Goal: Book appointment/travel/reservation

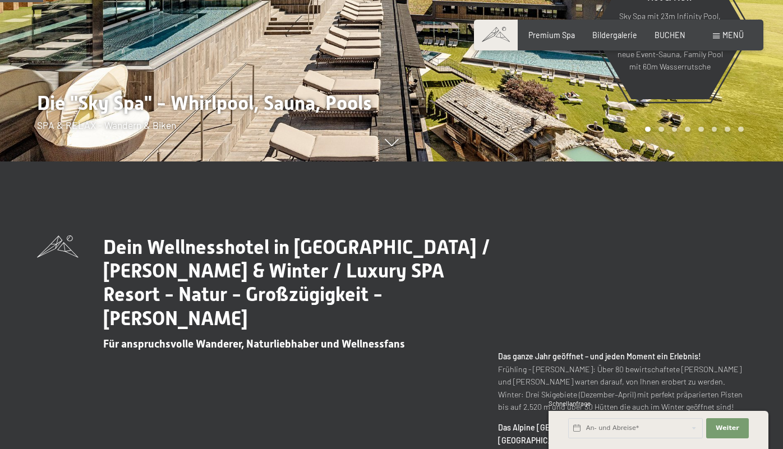
scroll to position [297, 0]
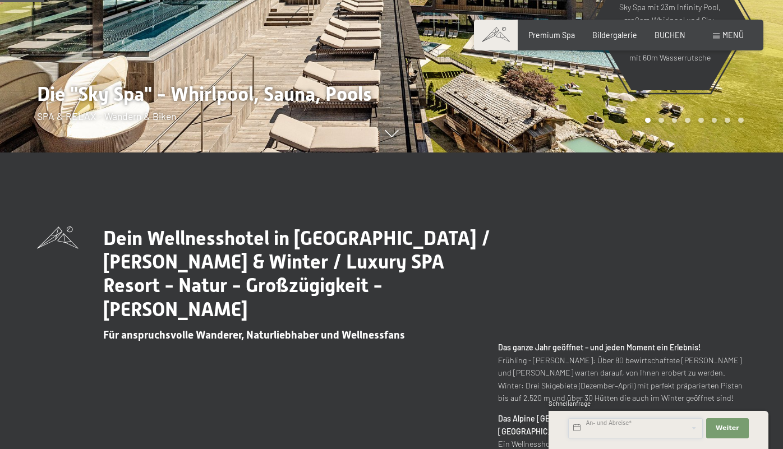
click at [669, 430] on input "text" at bounding box center [635, 429] width 135 height 20
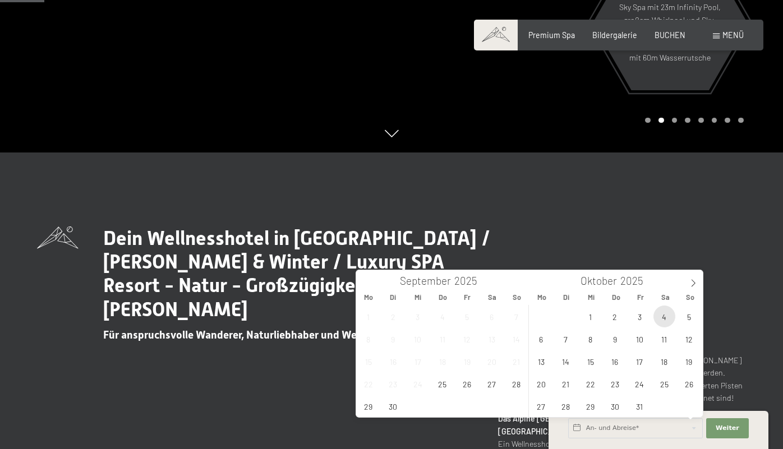
click at [668, 320] on span "4" at bounding box center [665, 317] width 22 height 22
click at [689, 313] on span "5" at bounding box center [689, 317] width 22 height 22
type input "[DATE] - So. [DATE]"
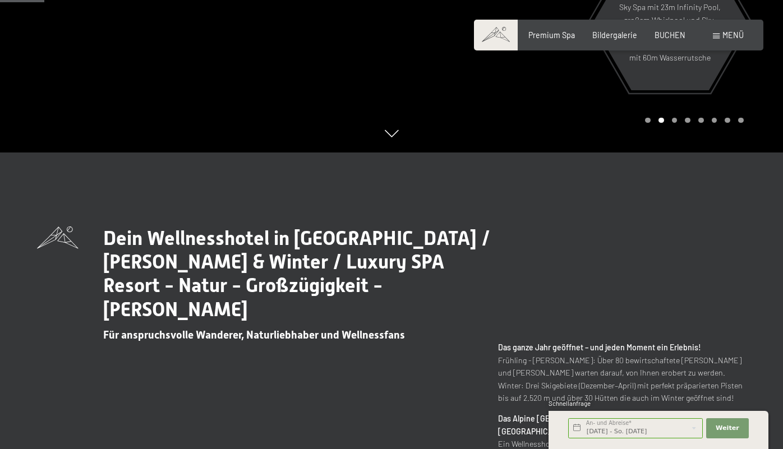
click at [728, 439] on div "Weiter Adressfelder ausblenden" at bounding box center [728, 428] width 46 height 27
click at [728, 433] on span "Weiter" at bounding box center [728, 428] width 24 height 9
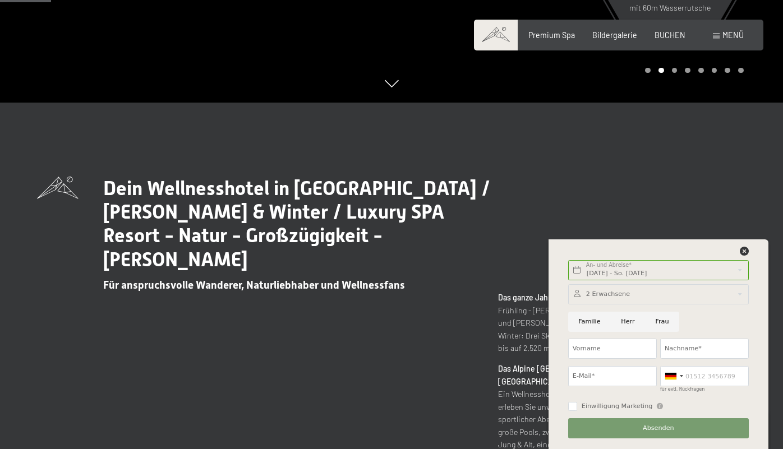
scroll to position [350, 0]
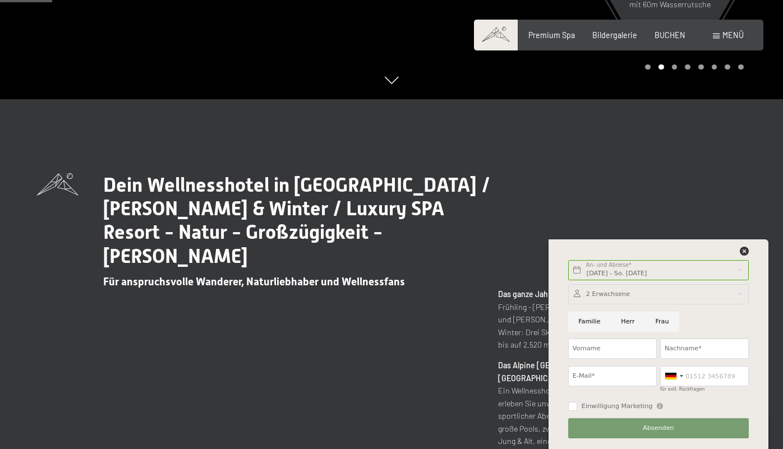
click at [654, 292] on div at bounding box center [658, 294] width 181 height 20
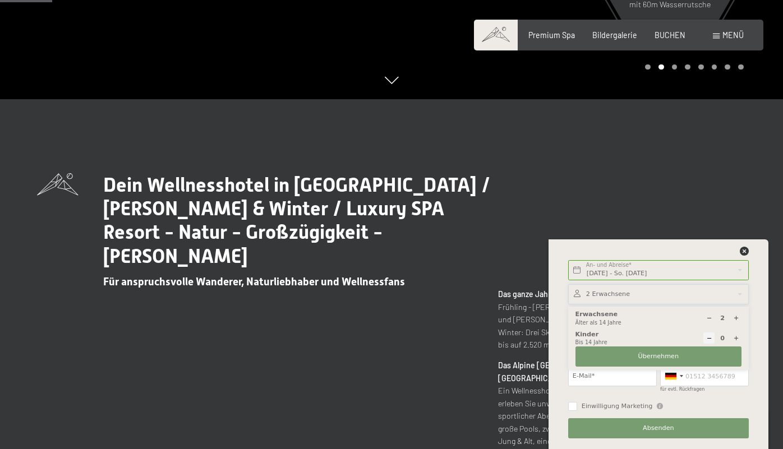
click at [734, 338] on icon at bounding box center [736, 338] width 6 height 6
type input "1"
select select
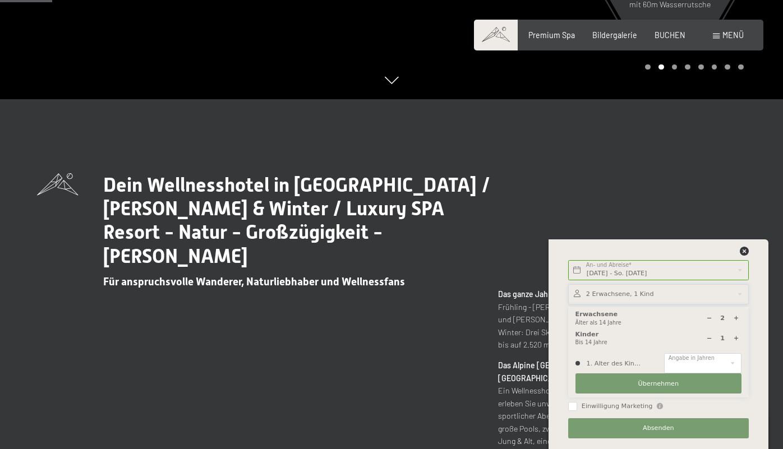
click at [734, 338] on icon at bounding box center [736, 338] width 6 height 6
type input "2"
select select
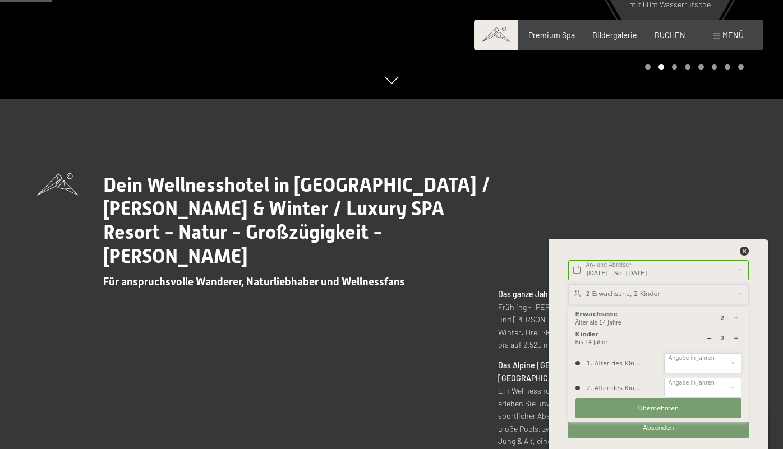
click at [726, 364] on select "0 1 2 3 4 5 6 7 8 9 10 11 12 13 14" at bounding box center [702, 363] width 77 height 20
select select "5"
click at [664, 353] on select "0 1 2 3 4 5 6 7 8 9 10 11 12 13 14" at bounding box center [702, 363] width 77 height 20
click at [710, 387] on select "0 1 2 3 4 5 6 7 8 9 10 11 12 13 14" at bounding box center [702, 388] width 77 height 20
select select "2"
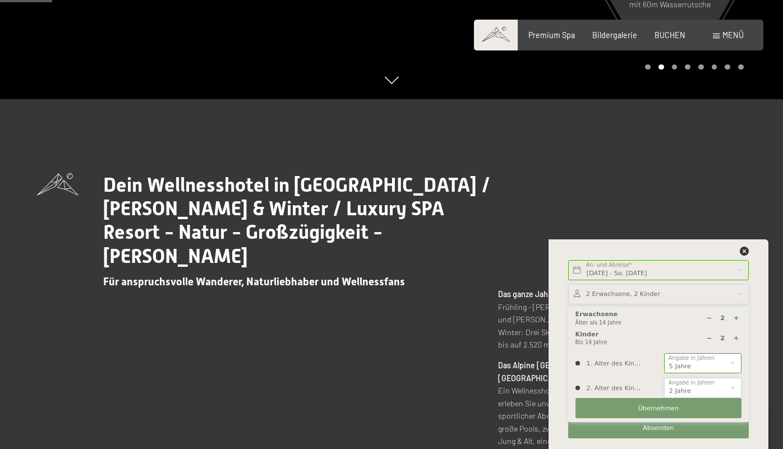
click at [664, 378] on select "0 1 2 3 4 5 6 7 8 9 10 11 12 13 14" at bounding box center [702, 388] width 77 height 20
click at [681, 411] on button "Übernehmen" at bounding box center [659, 408] width 166 height 20
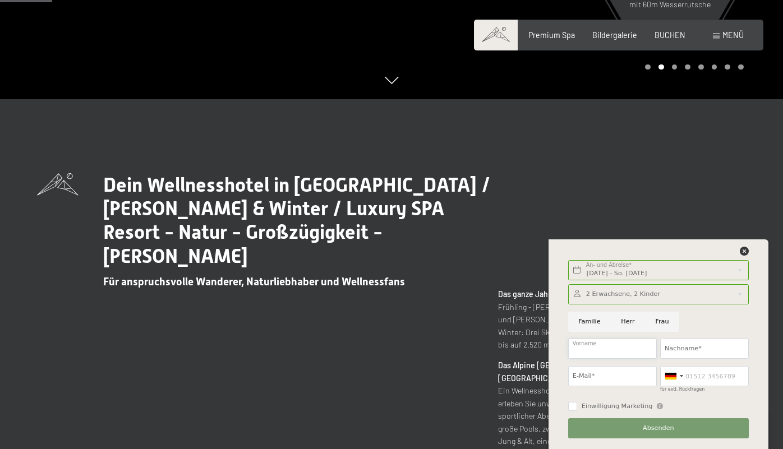
click at [595, 350] on input "Vorname" at bounding box center [612, 349] width 89 height 20
type input "[PERSON_NAME]"
type input "Janiuk"
click at [605, 376] on input "E-Mail*" at bounding box center [612, 376] width 89 height 20
type input "[EMAIL_ADDRESS][DOMAIN_NAME]"
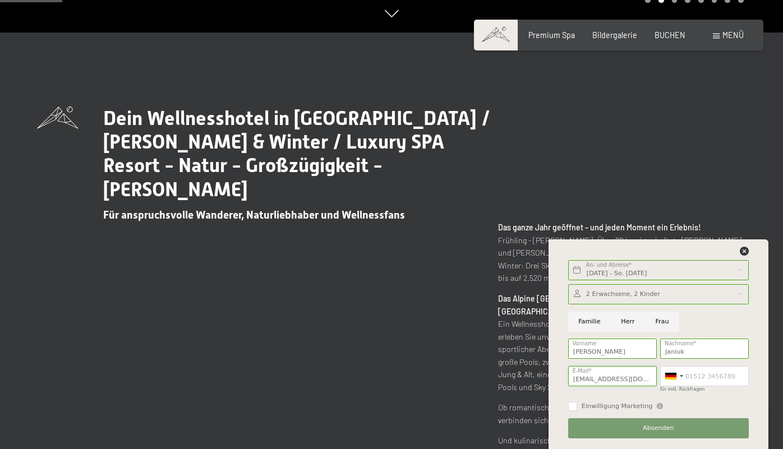
scroll to position [419, 0]
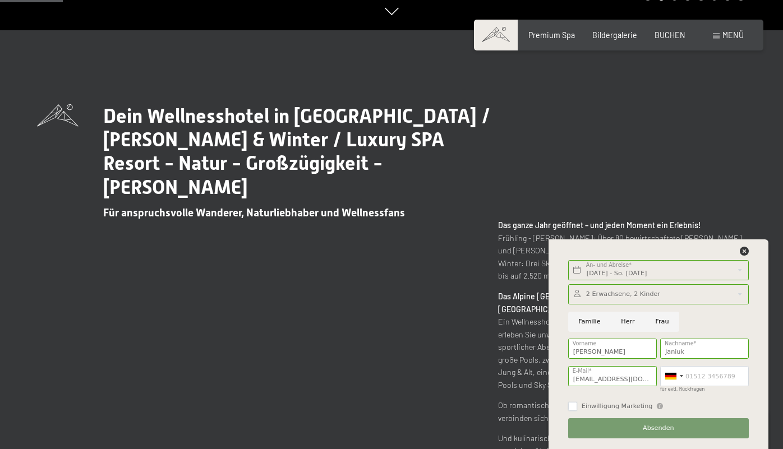
click at [575, 406] on input "Einwilligung Marketing" at bounding box center [572, 406] width 9 height 9
checkbox input "true"
click at [586, 323] on input "Familie" at bounding box center [589, 322] width 43 height 20
radio input "true"
click at [642, 432] on button "Absenden" at bounding box center [658, 429] width 181 height 20
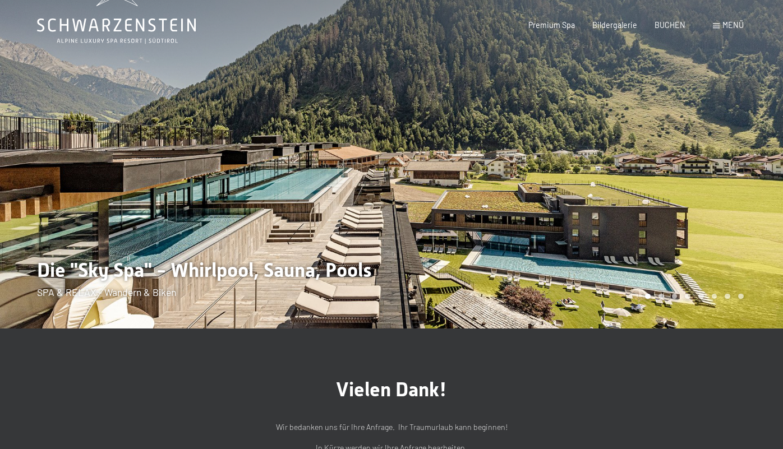
scroll to position [42, 0]
